Goal: Task Accomplishment & Management: Complete application form

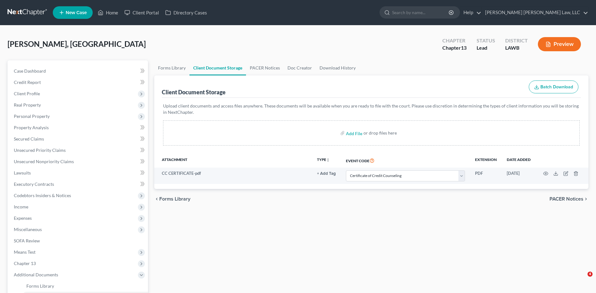
select select "9"
click at [21, 14] on link at bounding box center [28, 12] width 40 height 11
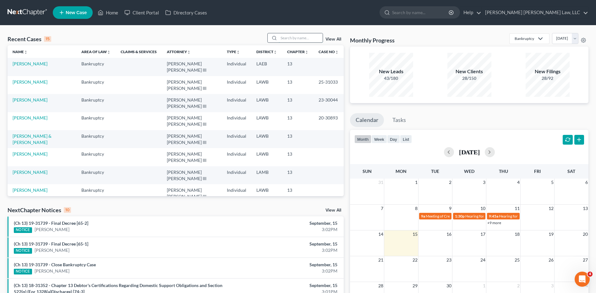
click at [304, 35] on input "search" at bounding box center [301, 37] width 44 height 9
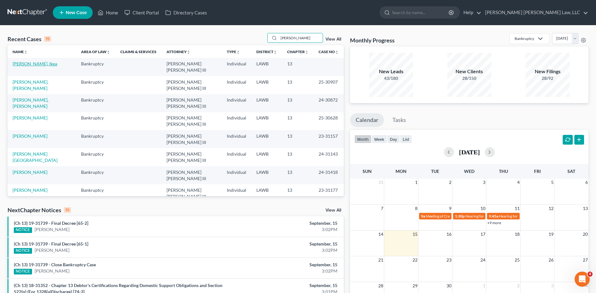
type input "manning"
click at [25, 64] on link "[PERSON_NAME], Ikea" at bounding box center [35, 63] width 45 height 5
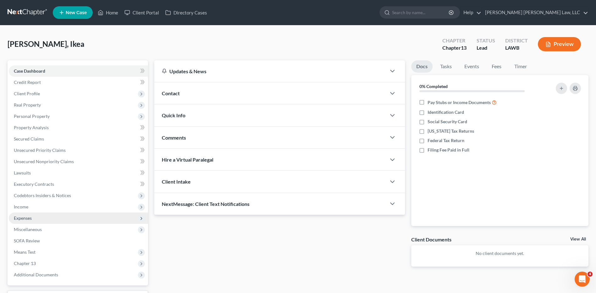
click at [30, 215] on span "Expenses" at bounding box center [23, 217] width 18 height 5
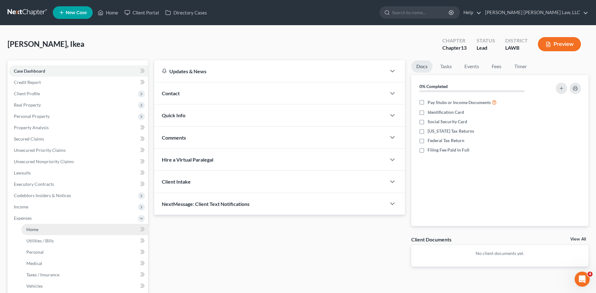
click at [29, 229] on span "Home" at bounding box center [32, 229] width 12 height 5
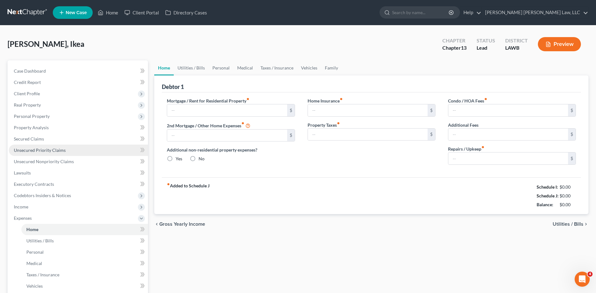
type input "0.00"
radio input "true"
type input "0.00"
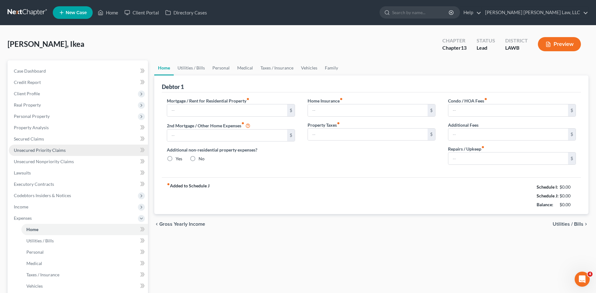
type input "0.00"
click at [204, 66] on link "Utilities / Bills" at bounding box center [191, 67] width 35 height 15
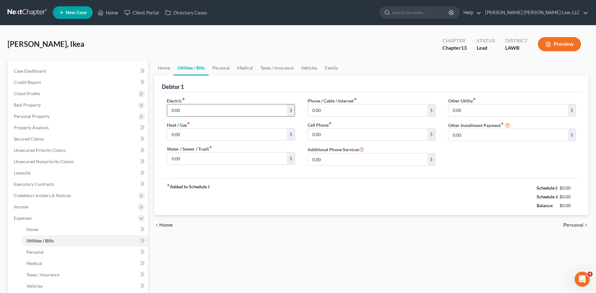
click at [192, 114] on input "0.00" at bounding box center [227, 110] width 120 height 12
type input "160.21"
click at [194, 140] on input "0.00" at bounding box center [227, 135] width 120 height 12
click at [187, 163] on input "0.00" at bounding box center [227, 158] width 120 height 12
type input "54.17"
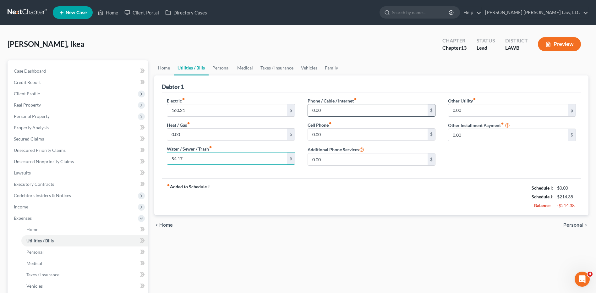
click at [324, 113] on input "0.00" at bounding box center [368, 110] width 120 height 12
type input "61.65"
click at [326, 131] on input "0.00" at bounding box center [368, 135] width 120 height 12
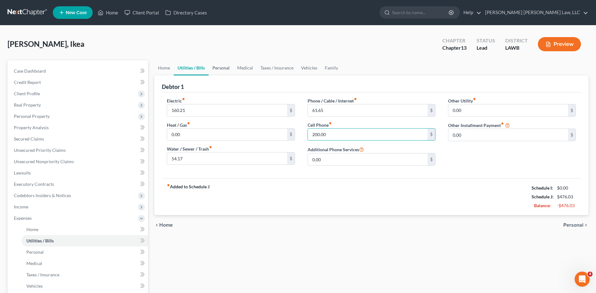
type input "200.00"
click at [217, 68] on link "Personal" at bounding box center [221, 67] width 25 height 15
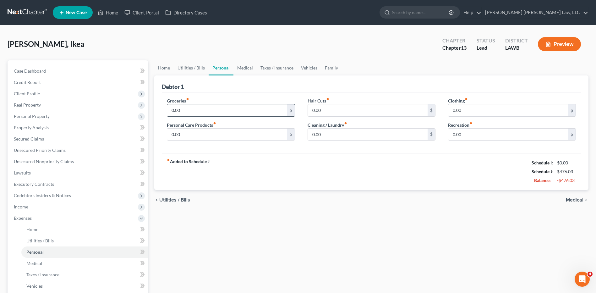
click at [213, 108] on input "0.00" at bounding box center [227, 110] width 120 height 12
type input "863.00"
click at [191, 143] on div "Groceries fiber_manual_record 863.00 $ Personal Care Products fiber_manual_reco…" at bounding box center [231, 121] width 141 height 48
click at [183, 134] on input "0.00" at bounding box center [227, 135] width 120 height 12
type input "91.00"
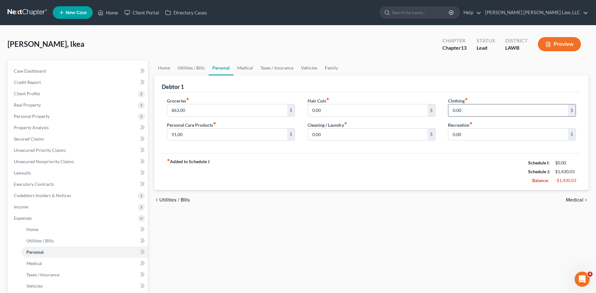
click at [455, 113] on input "0.00" at bounding box center [509, 110] width 120 height 12
type input "181.00"
click at [245, 68] on link "Medical" at bounding box center [245, 67] width 23 height 15
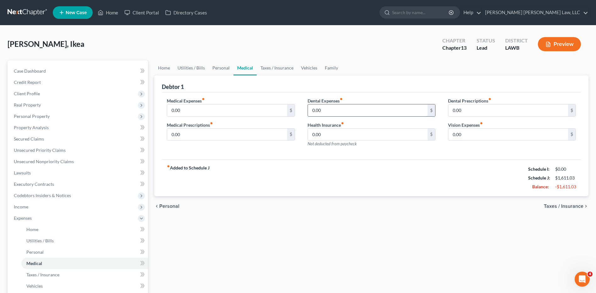
click at [328, 113] on input "0.00" at bounding box center [368, 110] width 120 height 12
type input "50.00"
click at [304, 68] on link "Vehicles" at bounding box center [309, 67] width 24 height 15
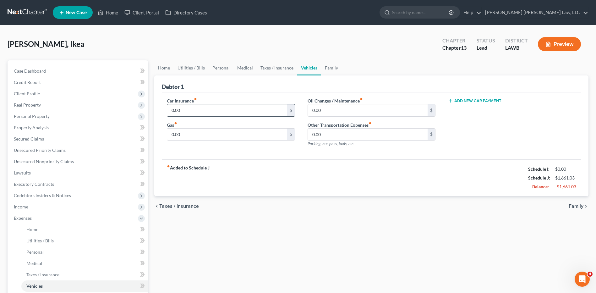
click at [188, 111] on input "0.00" at bounding box center [227, 110] width 120 height 12
type input "164.70"
click at [183, 135] on input "0.00" at bounding box center [227, 135] width 120 height 12
type input "100.00"
click at [319, 108] on input "0.00" at bounding box center [368, 110] width 120 height 12
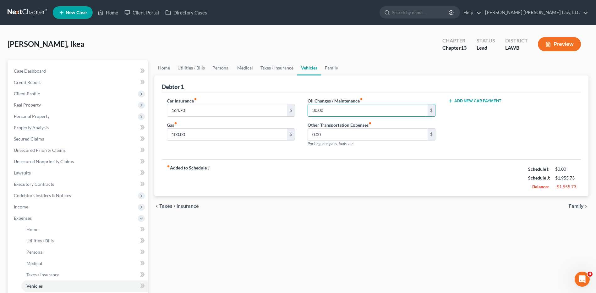
type input "30.00"
click at [320, 154] on div "Car Insurance fiber_manual_record 164.70 $ Gas fiber_manual_record 100.00 $ Oil…" at bounding box center [371, 125] width 419 height 67
click at [25, 164] on span "Unsecured Nonpriority Claims" at bounding box center [44, 161] width 60 height 5
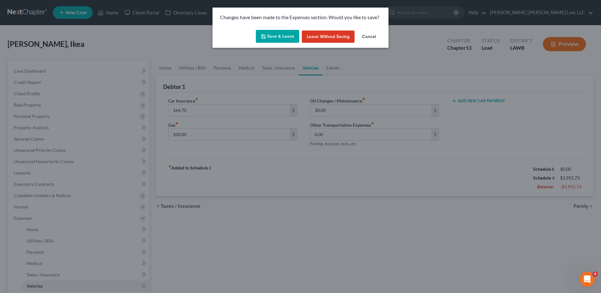
click at [276, 38] on button "Save & Leave" at bounding box center [277, 36] width 43 height 13
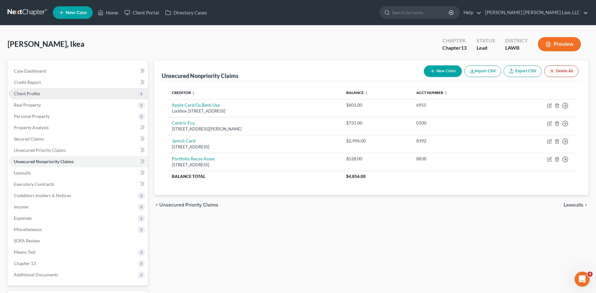
click at [22, 94] on span "Client Profile" at bounding box center [27, 93] width 26 height 5
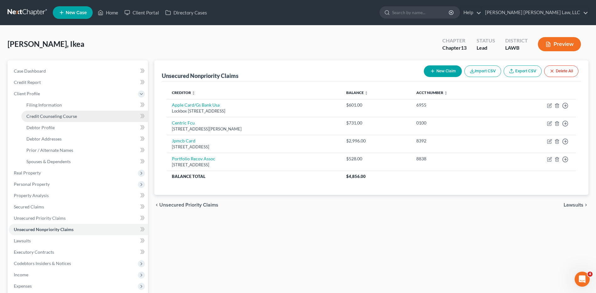
drag, startPoint x: 42, startPoint y: 118, endPoint x: 130, endPoint y: 118, distance: 89.0
click at [42, 118] on span "Credit Counseling Course" at bounding box center [51, 116] width 51 height 5
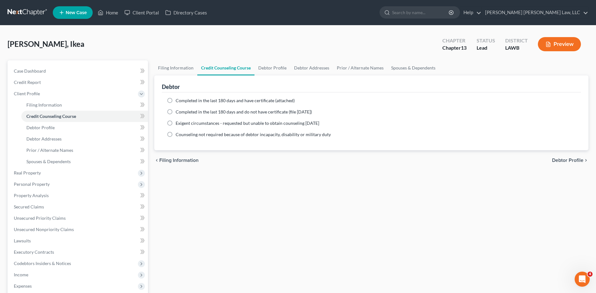
click at [176, 109] on label "Completed in the last 180 days and do not have certificate (file within 14 days)" at bounding box center [244, 112] width 136 height 6
click at [178, 109] on input "Completed in the last 180 days and do not have certificate (file within 14 days)" at bounding box center [180, 111] width 4 height 4
radio input "true"
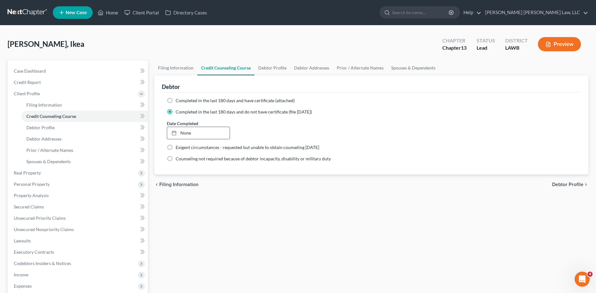
click at [191, 134] on link "None" at bounding box center [198, 133] width 62 height 12
type input "9/15/2025"
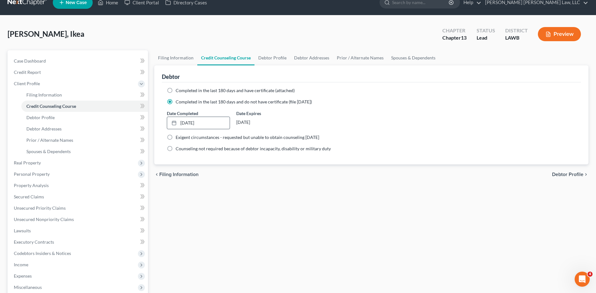
scroll to position [120, 0]
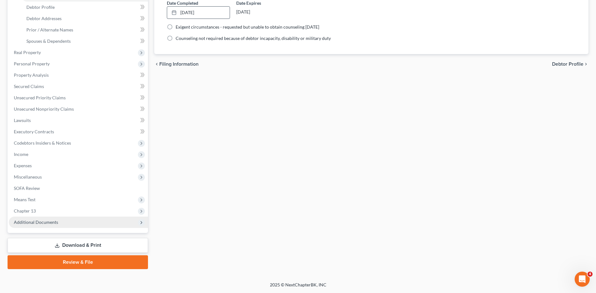
click at [36, 223] on span "Additional Documents" at bounding box center [36, 221] width 44 height 5
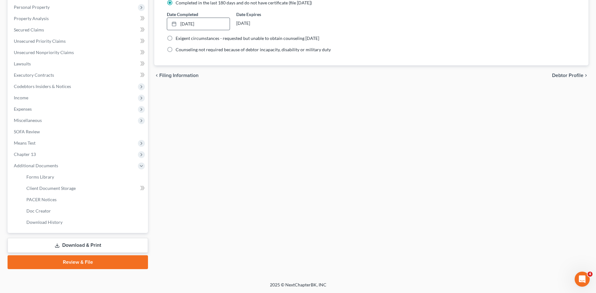
scroll to position [109, 0]
click at [58, 187] on span "Client Document Storage" at bounding box center [50, 188] width 49 height 5
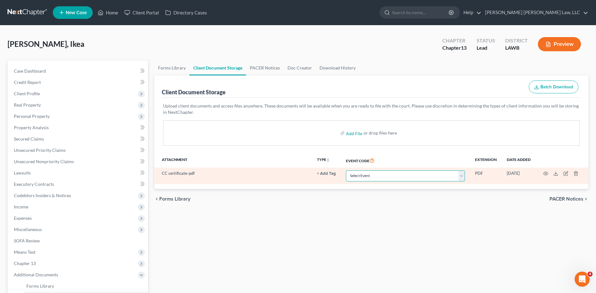
click at [353, 174] on select "Select Event 20 Largest Unsecured Creditors Amended Creditor Matrix (Fee) Amend…" at bounding box center [405, 175] width 119 height 11
select select "9"
click at [346, 170] on select "Select Event 20 Largest Unsecured Creditors Amended Creditor Matrix (Fee) Amend…" at bounding box center [405, 175] width 119 height 11
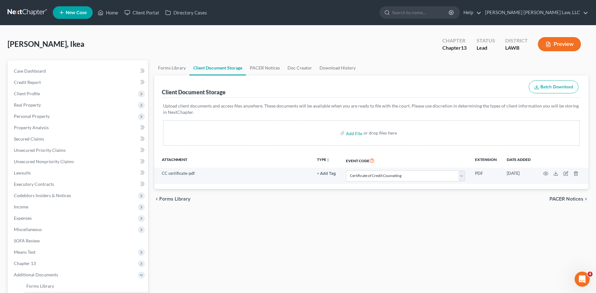
click at [20, 9] on link at bounding box center [28, 12] width 40 height 11
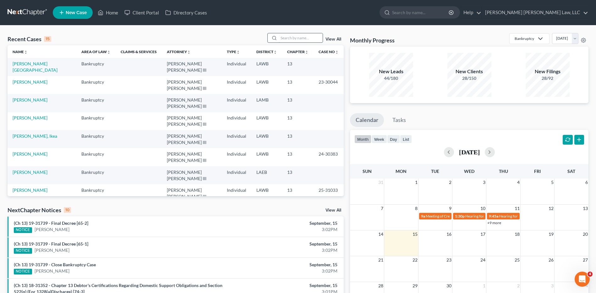
click at [301, 38] on input "search" at bounding box center [301, 37] width 44 height 9
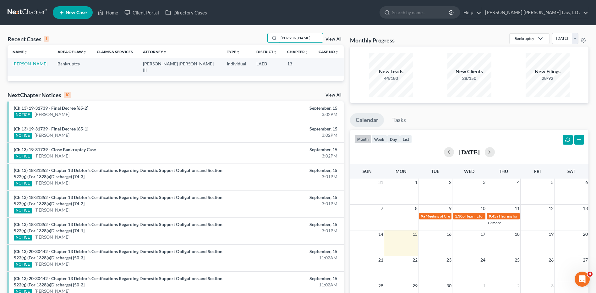
type input "[PERSON_NAME]"
click at [30, 64] on link "[PERSON_NAME]" at bounding box center [30, 63] width 35 height 5
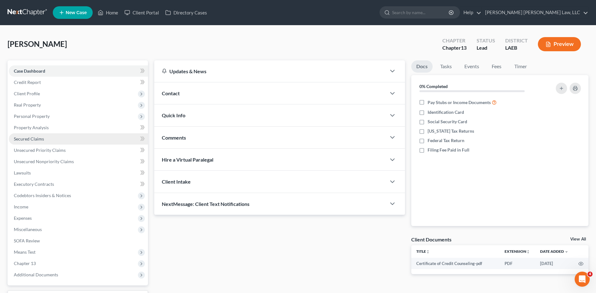
click at [32, 139] on span "Secured Claims" at bounding box center [29, 138] width 30 height 5
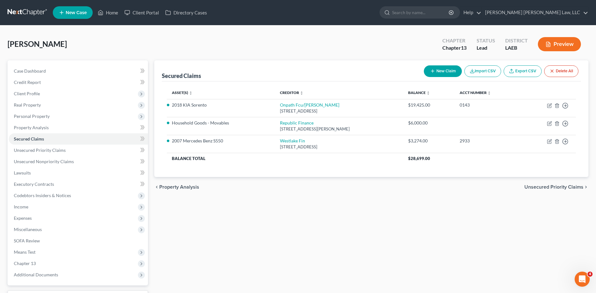
click at [28, 10] on link at bounding box center [28, 12] width 40 height 11
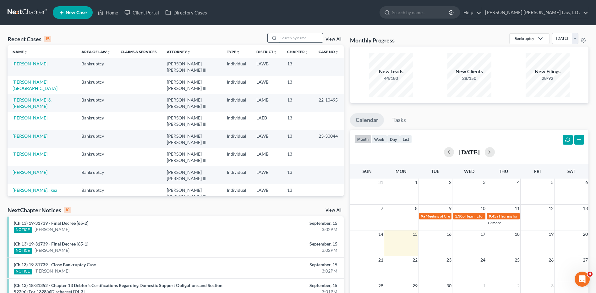
click at [302, 39] on input "search" at bounding box center [301, 37] width 44 height 9
type input "cooper"
click at [31, 133] on link "Cooper, Benjamin" at bounding box center [30, 135] width 35 height 5
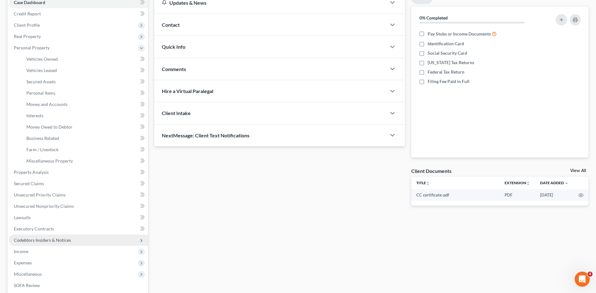
scroll to position [94, 0]
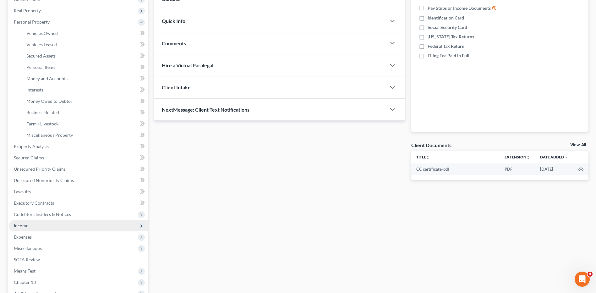
click at [25, 225] on span "Income" at bounding box center [21, 225] width 14 height 5
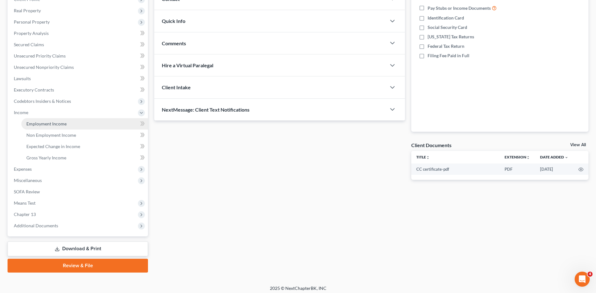
click at [64, 124] on span "Employment Income" at bounding box center [46, 123] width 40 height 5
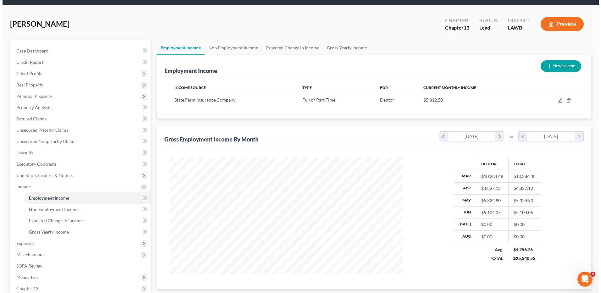
scroll to position [31, 0]
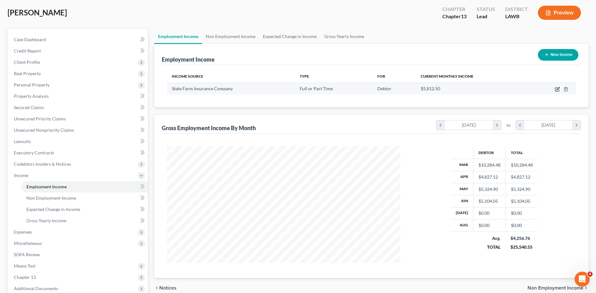
click at [557, 89] on icon "button" at bounding box center [557, 89] width 5 height 5
select select "0"
select select "14"
select select "2"
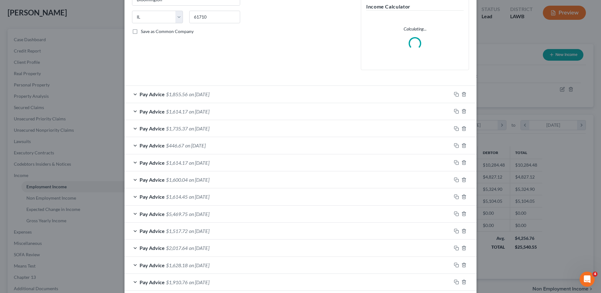
scroll to position [152, 0]
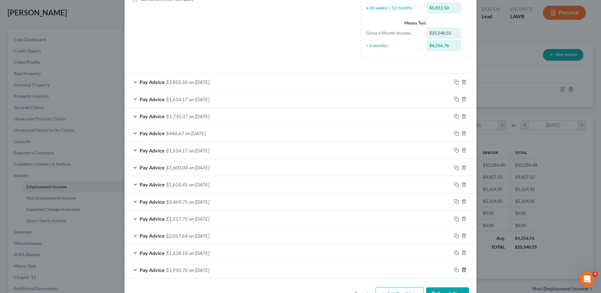
click at [463, 269] on polyline "button" at bounding box center [464, 269] width 4 height 0
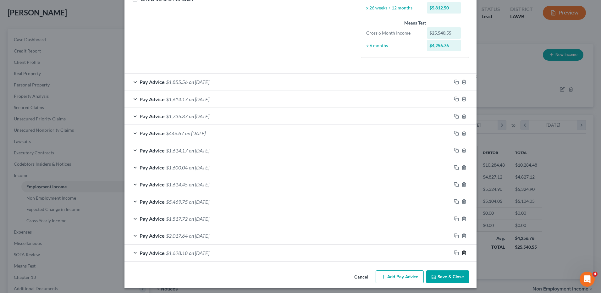
click at [462, 253] on icon "button" at bounding box center [464, 252] width 5 height 5
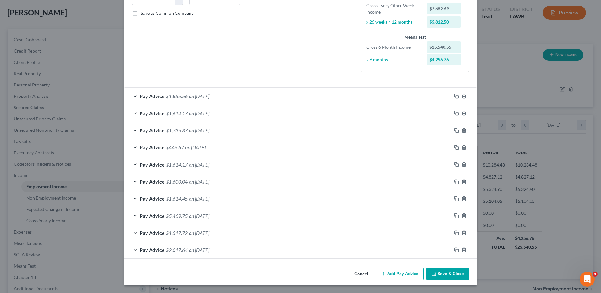
scroll to position [137, 0]
click at [462, 252] on icon "button" at bounding box center [464, 249] width 5 height 5
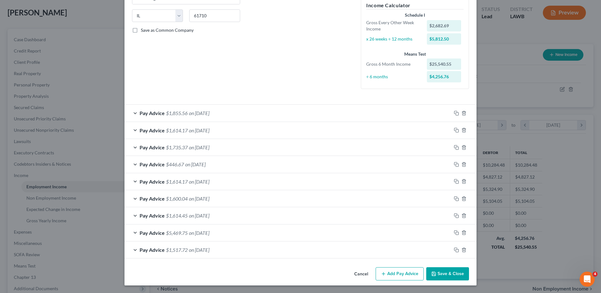
scroll to position [120, 0]
click at [464, 250] on line "button" at bounding box center [464, 250] width 0 height 1
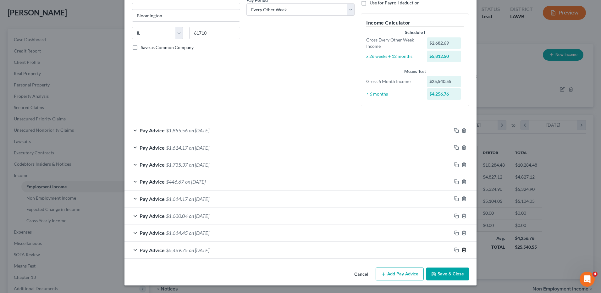
click at [464, 250] on line "button" at bounding box center [464, 250] width 0 height 1
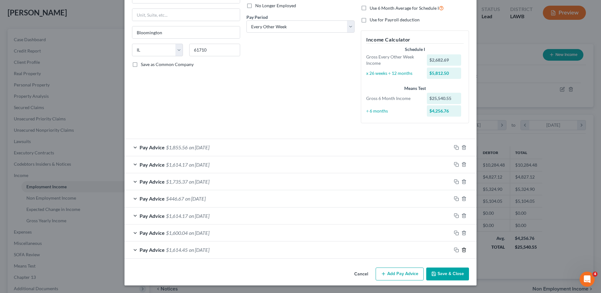
click at [464, 250] on line "button" at bounding box center [464, 250] width 0 height 1
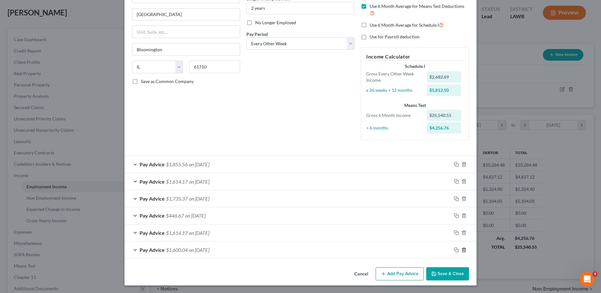
click at [464, 250] on line "button" at bounding box center [464, 250] width 0 height 1
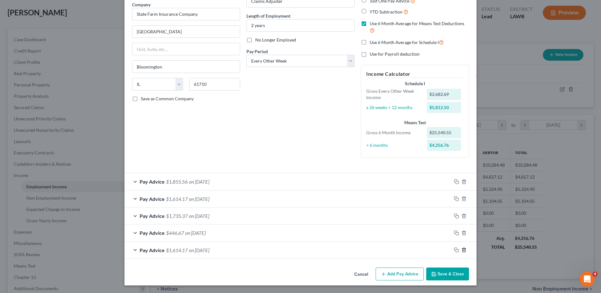
click at [464, 250] on line "button" at bounding box center [464, 250] width 0 height 1
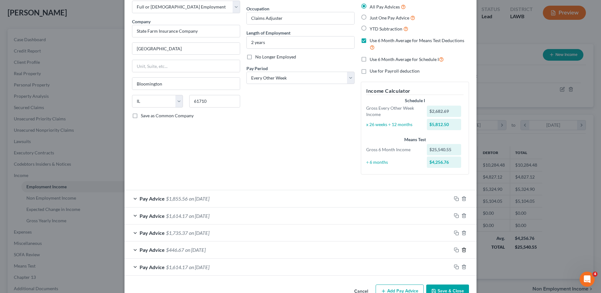
click at [464, 250] on line "button" at bounding box center [464, 250] width 0 height 1
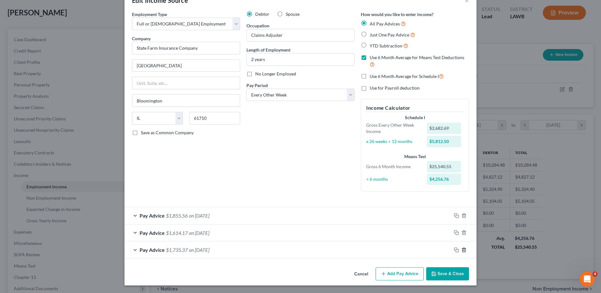
click at [464, 250] on line "button" at bounding box center [464, 250] width 0 height 1
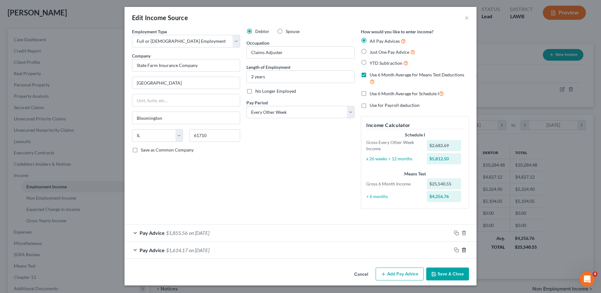
scroll to position [1, 0]
click at [464, 250] on line "button" at bounding box center [464, 250] width 0 height 1
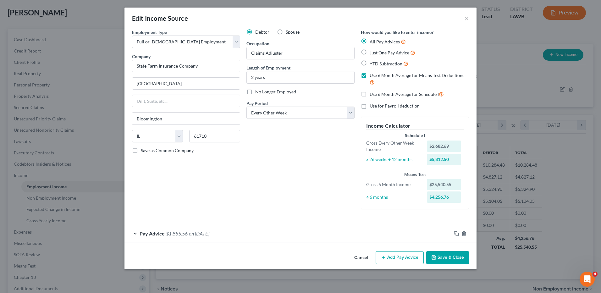
click at [461, 250] on div "Cancel Add Pay Advice Save & Close" at bounding box center [301, 259] width 352 height 21
click at [465, 231] on icon "button" at bounding box center [464, 233] width 5 height 5
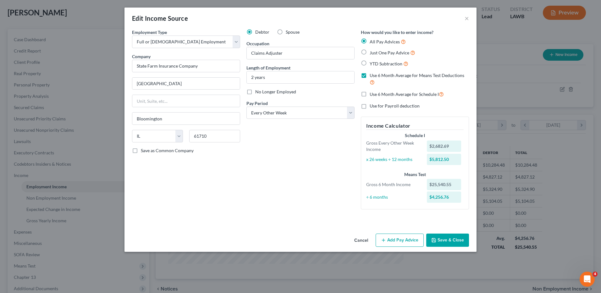
click at [370, 51] on label "Just One Pay Advice" at bounding box center [393, 52] width 46 height 7
click at [372, 51] on input "Just One Pay Advice" at bounding box center [374, 51] width 4 height 4
radio input "true"
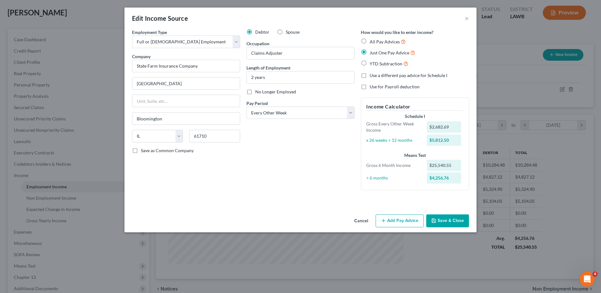
click at [395, 220] on button "Add Pay Advice" at bounding box center [400, 220] width 48 height 13
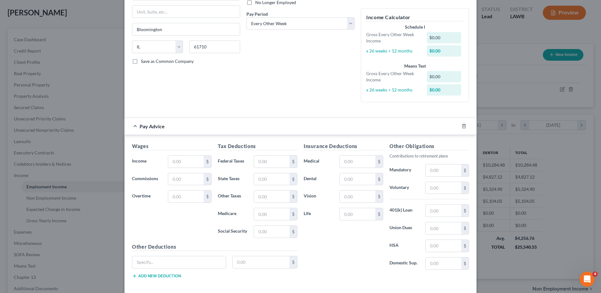
scroll to position [94, 0]
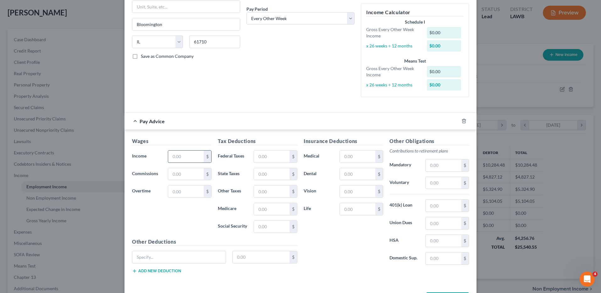
click at [175, 158] on input "text" at bounding box center [186, 157] width 36 height 12
type input "2,392.89"
click at [274, 156] on input "text" at bounding box center [272, 157] width 36 height 12
click at [254, 170] on input "text" at bounding box center [272, 174] width 36 height 12
click at [256, 224] on input "text" at bounding box center [272, 227] width 36 height 12
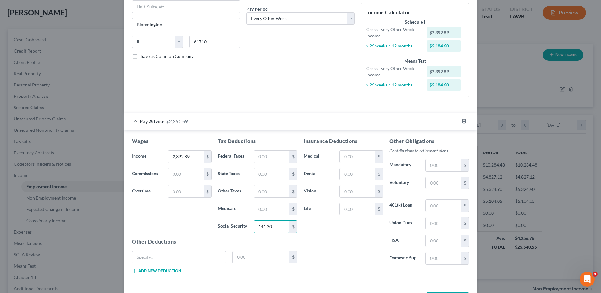
type input "141.30"
click at [255, 210] on input "text" at bounding box center [272, 209] width 36 height 12
type input "33.04"
click at [429, 166] on input "text" at bounding box center [444, 165] width 36 height 12
click at [363, 176] on input "text" at bounding box center [358, 174] width 36 height 12
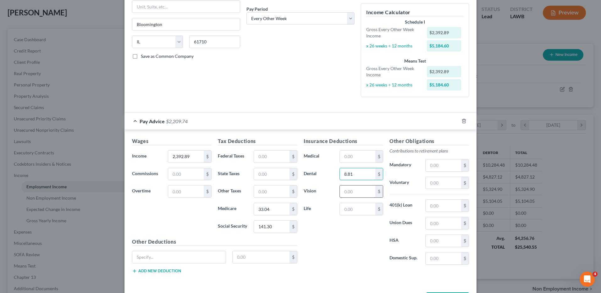
type input "8.81"
click at [349, 194] on input "text" at bounding box center [358, 192] width 36 height 12
type input "5.73"
click at [356, 158] on input "text" at bounding box center [358, 157] width 36 height 12
type input "92.16"
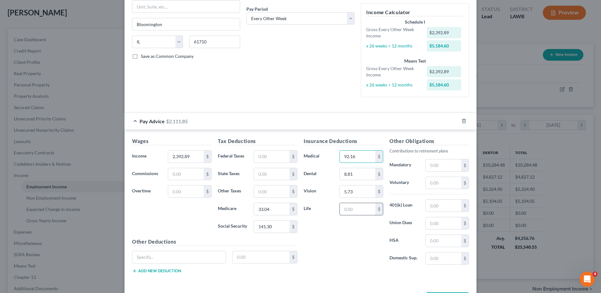
click at [353, 213] on input "text" at bounding box center [358, 209] width 36 height 12
drag, startPoint x: 353, startPoint y: 213, endPoint x: 337, endPoint y: 210, distance: 15.9
click at [340, 210] on div "7.10 $" at bounding box center [362, 209] width 44 height 13
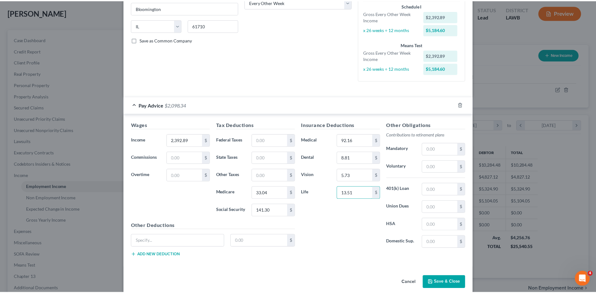
scroll to position [119, 0]
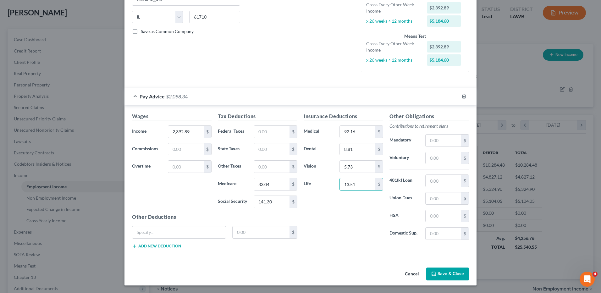
type input "13.51"
click at [434, 274] on icon "button" at bounding box center [433, 273] width 5 height 5
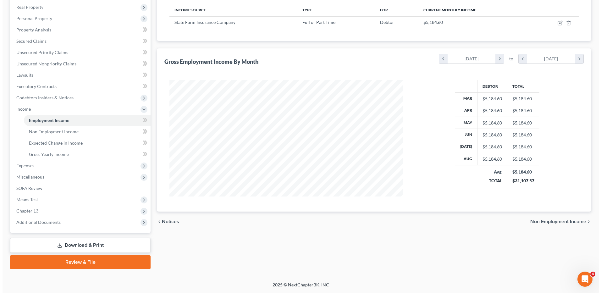
scroll to position [0, 0]
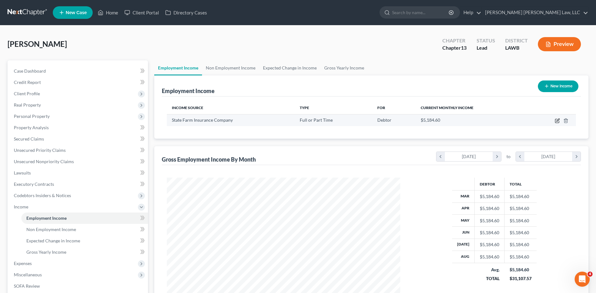
click at [557, 121] on icon "button" at bounding box center [557, 120] width 5 height 5
select select "0"
select select "14"
select select "2"
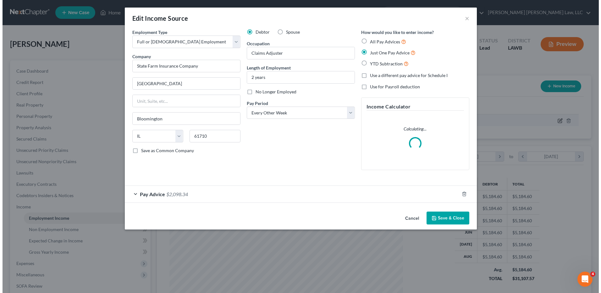
scroll to position [118, 248]
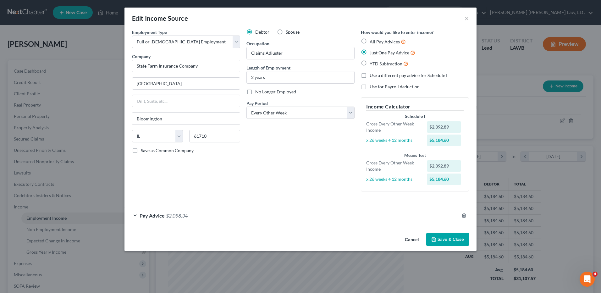
click at [424, 218] on div "Pay Advice $2,098.34" at bounding box center [292, 215] width 335 height 17
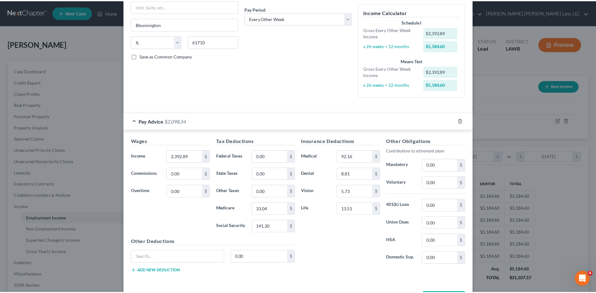
scroll to position [119, 0]
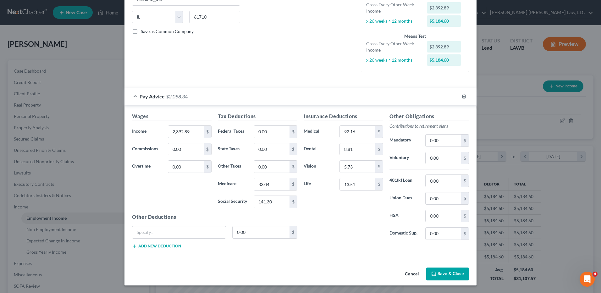
click at [411, 274] on button "Cancel" at bounding box center [412, 274] width 24 height 13
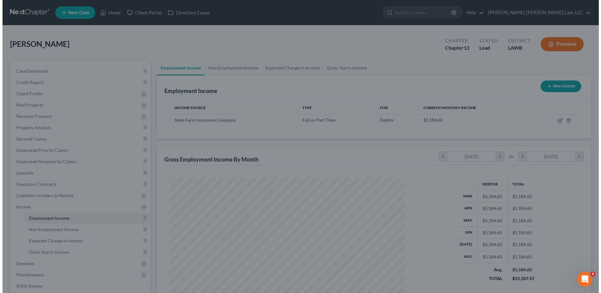
scroll to position [314306, 314177]
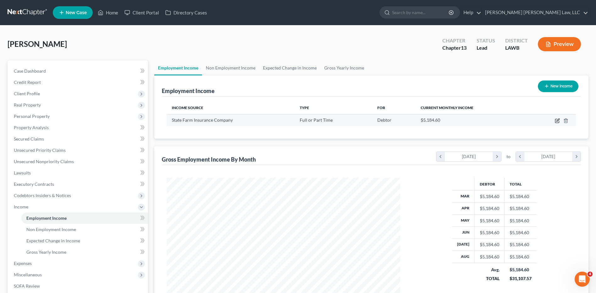
click at [556, 120] on icon "button" at bounding box center [557, 120] width 5 height 5
select select "0"
select select "14"
select select "2"
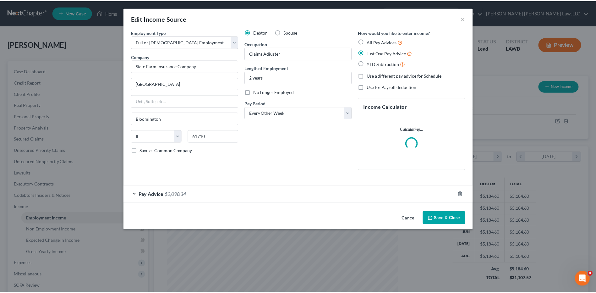
scroll to position [118, 248]
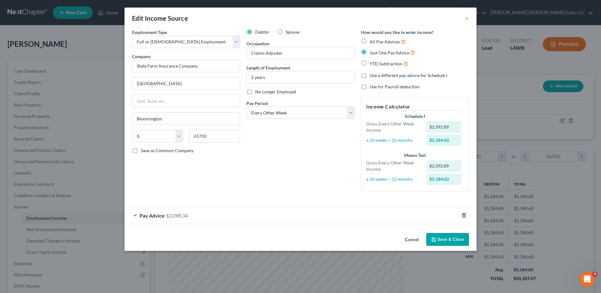
click at [463, 193] on div "How would you like to enter income? All Pay Advices Just One Pay Advice YTD Sub…" at bounding box center [415, 113] width 114 height 168
click at [462, 214] on icon "button" at bounding box center [464, 215] width 5 height 5
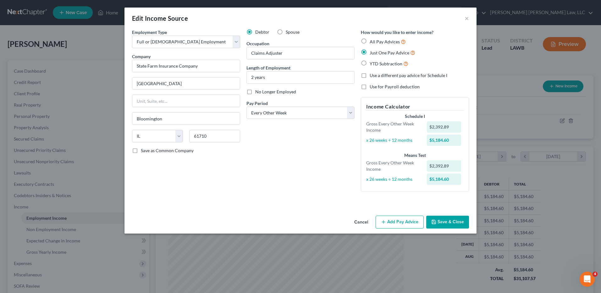
click at [457, 231] on div "Cancel Add Pay Advice Save & Close" at bounding box center [301, 223] width 352 height 21
click at [452, 223] on button "Save & Close" at bounding box center [447, 222] width 43 height 13
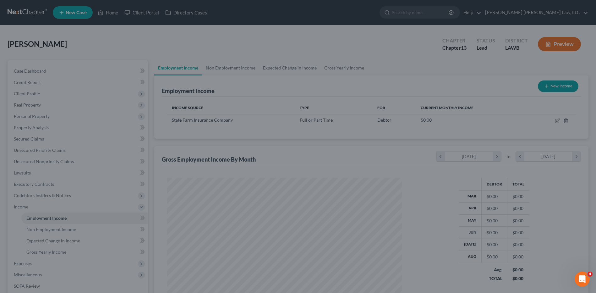
scroll to position [314306, 314177]
